Goal: Information Seeking & Learning: Learn about a topic

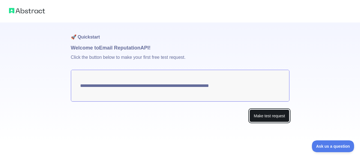
click at [280, 116] on button "Make test request" at bounding box center [270, 115] width 40 height 13
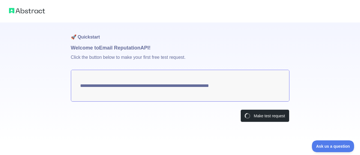
click at [114, 83] on textarea "**********" at bounding box center [180, 86] width 219 height 32
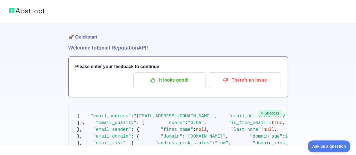
click at [274, 116] on span "Success" at bounding box center [270, 113] width 24 height 7
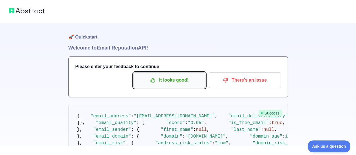
click at [193, 82] on p "It looks good!" at bounding box center [170, 80] width 64 height 10
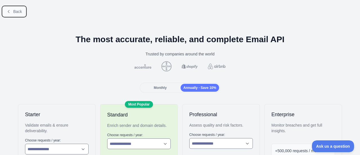
click at [17, 13] on span "Back" at bounding box center [17, 11] width 9 height 5
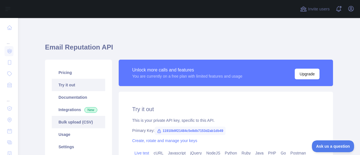
scroll to position [56, 0]
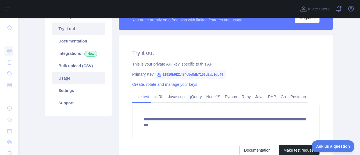
click at [85, 80] on link "Usage" at bounding box center [78, 78] width 53 height 12
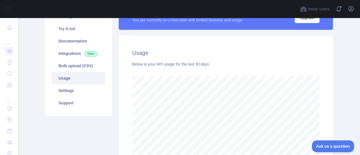
scroll to position [137, 338]
click at [87, 89] on link "Settings" at bounding box center [78, 90] width 53 height 12
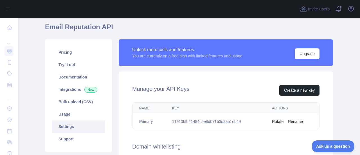
scroll to position [28, 0]
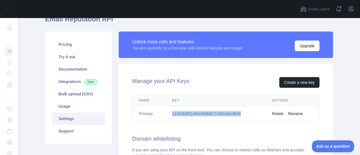
drag, startPoint x: 169, startPoint y: 113, endPoint x: 240, endPoint y: 114, distance: 71.2
click at [240, 114] on td "11910b9f21484c5e8db7153d2ab1db49" at bounding box center [215, 113] width 100 height 15
copy td "11910b9f21484c5e8db7153d2ab1db49"
click at [78, 111] on link "Usage" at bounding box center [78, 106] width 53 height 12
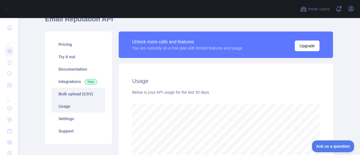
scroll to position [137, 338]
click at [86, 93] on link "Bulk upload (CSV)" at bounding box center [78, 94] width 53 height 12
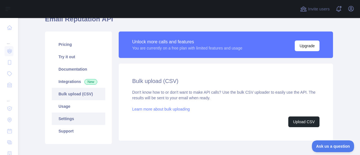
click at [78, 121] on link "Settings" at bounding box center [78, 119] width 53 height 12
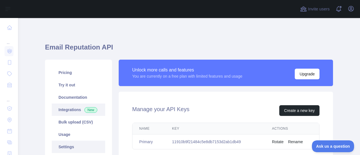
click at [77, 110] on link "Integrations New" at bounding box center [78, 110] width 53 height 12
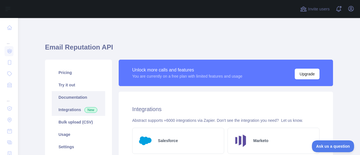
click at [83, 97] on link "Documentation" at bounding box center [78, 97] width 53 height 12
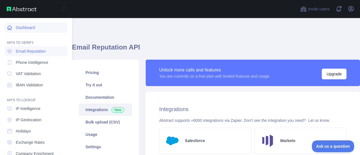
click at [39, 27] on link "Dashboard" at bounding box center [36, 28] width 63 height 10
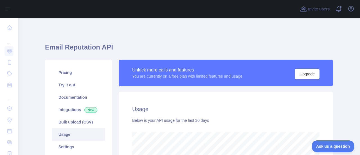
scroll to position [137, 338]
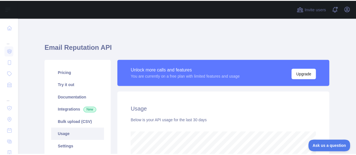
scroll to position [137, 338]
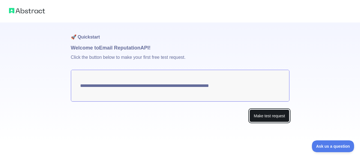
click at [270, 117] on button "Make test request" at bounding box center [270, 115] width 40 height 13
